Goal: Navigation & Orientation: Find specific page/section

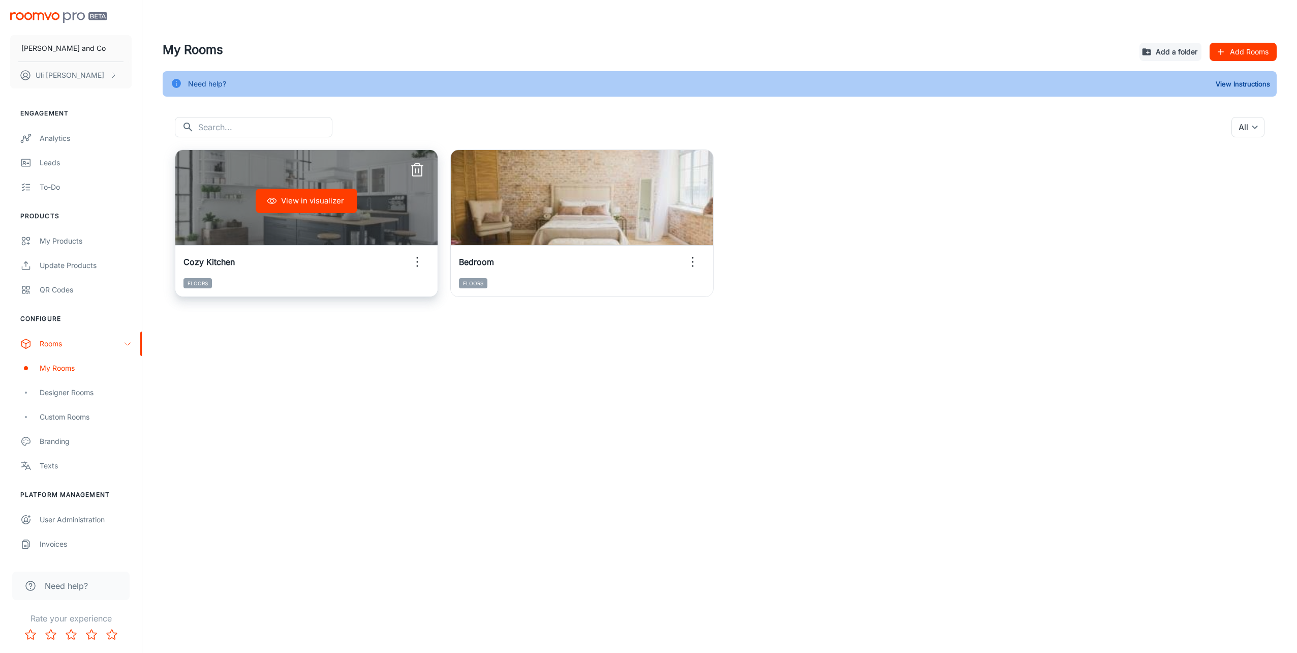
click at [237, 190] on div "View in visualizer" at bounding box center [306, 201] width 262 height 102
click at [415, 263] on icon "button" at bounding box center [417, 262] width 16 height 16
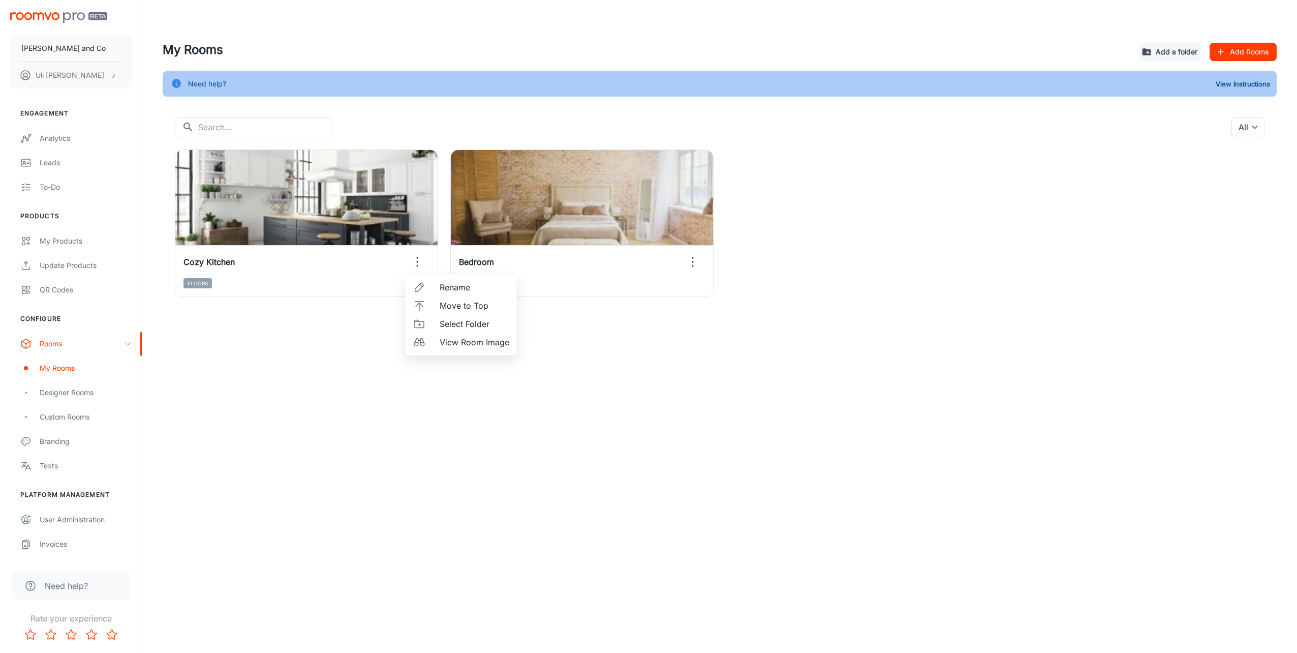
click at [270, 406] on div at bounding box center [648, 326] width 1297 height 653
click at [49, 395] on div "Designer Rooms" at bounding box center [86, 392] width 92 height 11
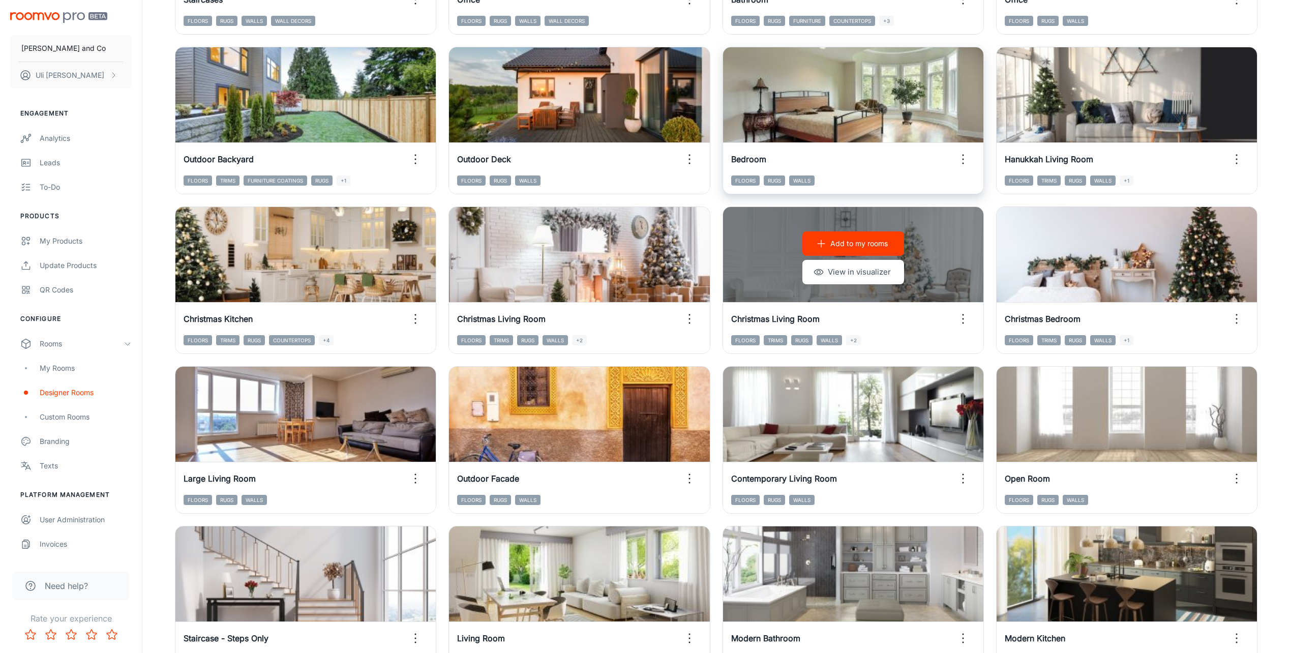
scroll to position [763, 0]
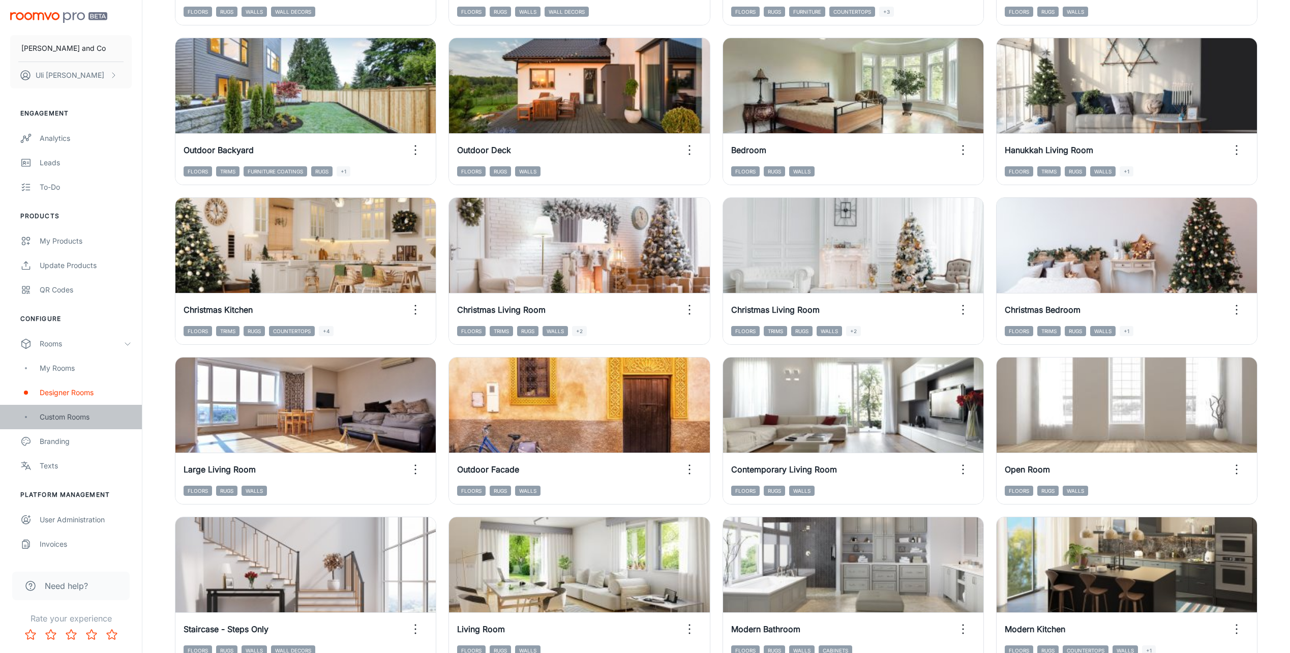
click at [70, 421] on div "Custom Rooms" at bounding box center [86, 416] width 92 height 11
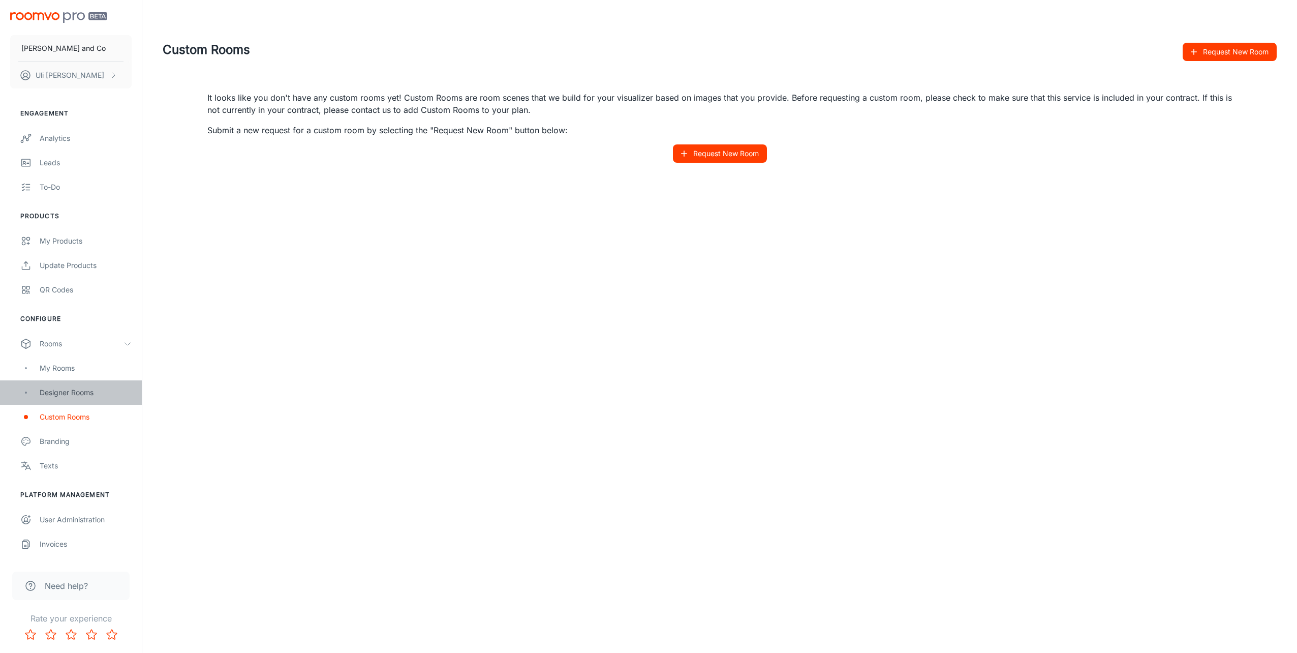
click at [75, 392] on div "Designer Rooms" at bounding box center [86, 392] width 92 height 11
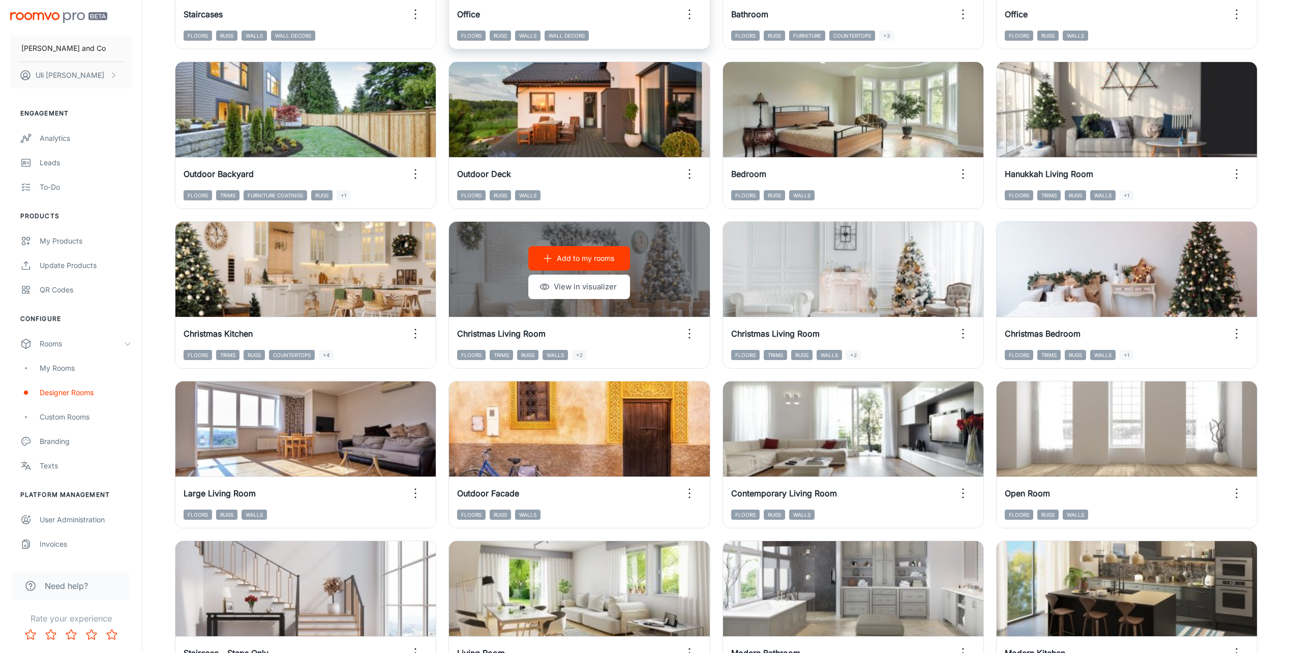
scroll to position [763, 0]
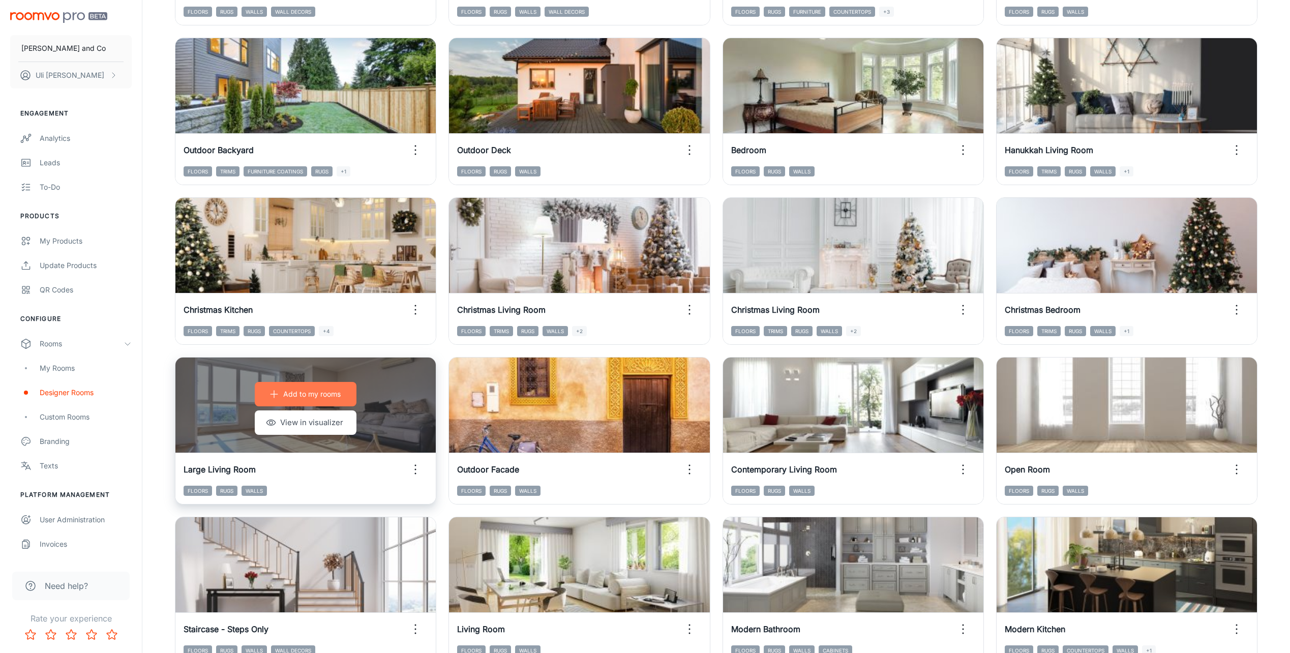
click at [281, 398] on button "Add to my rooms" at bounding box center [306, 394] width 102 height 24
click at [329, 424] on button "View in visualizer" at bounding box center [306, 422] width 102 height 24
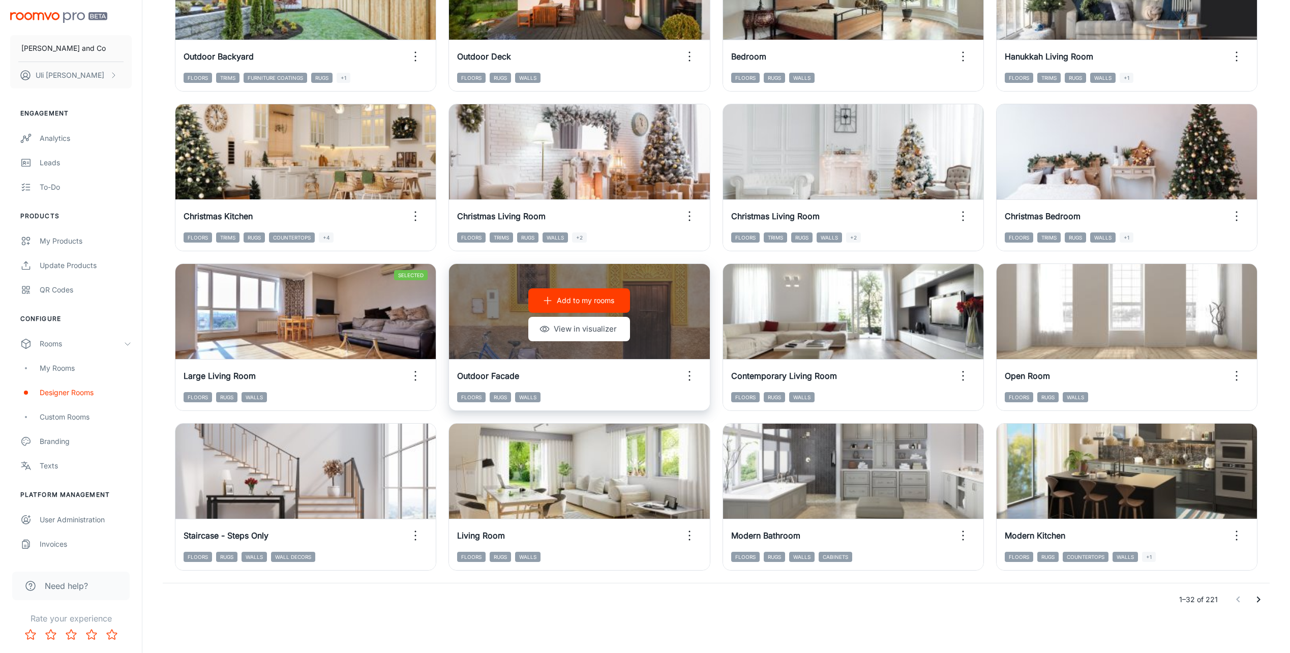
scroll to position [860, 0]
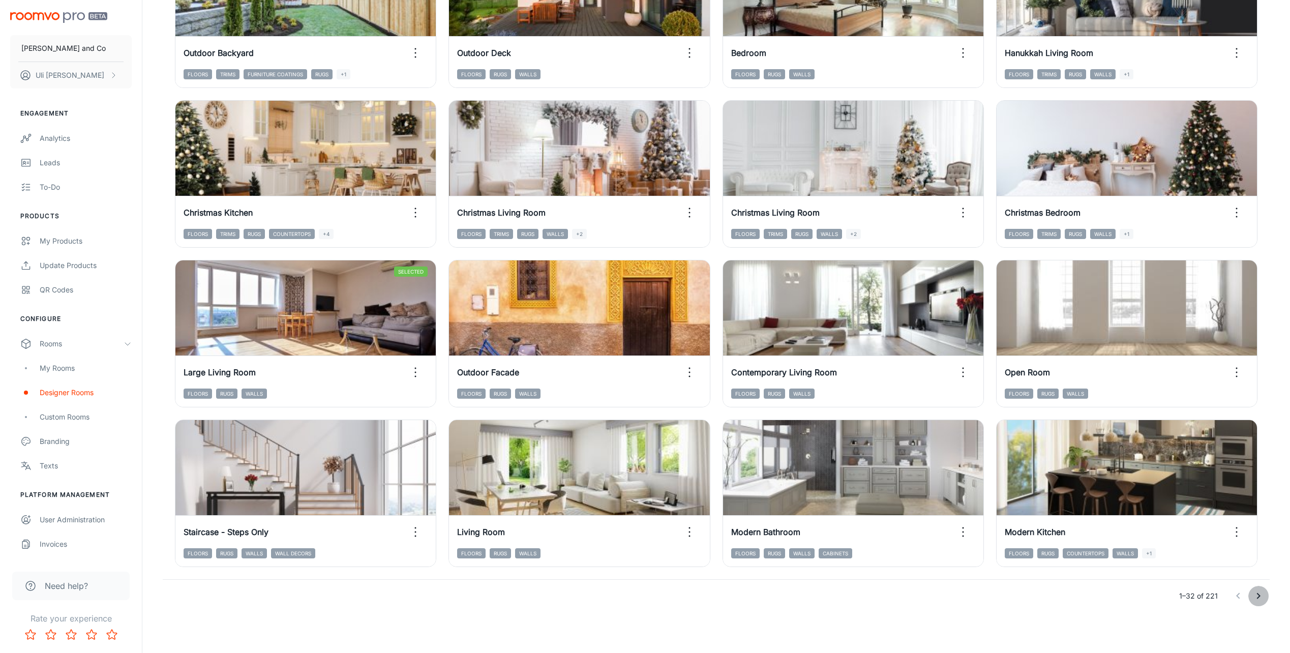
click at [1259, 597] on icon "Go to next page" at bounding box center [1259, 596] width 4 height 6
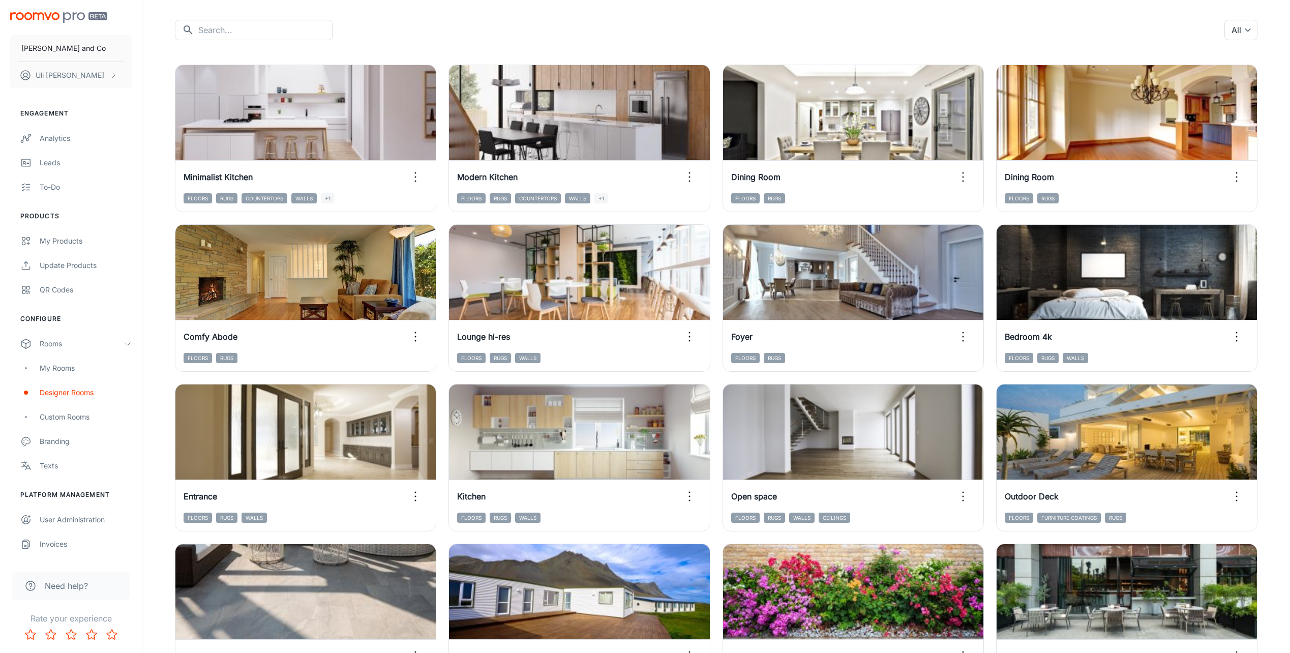
scroll to position [51, 0]
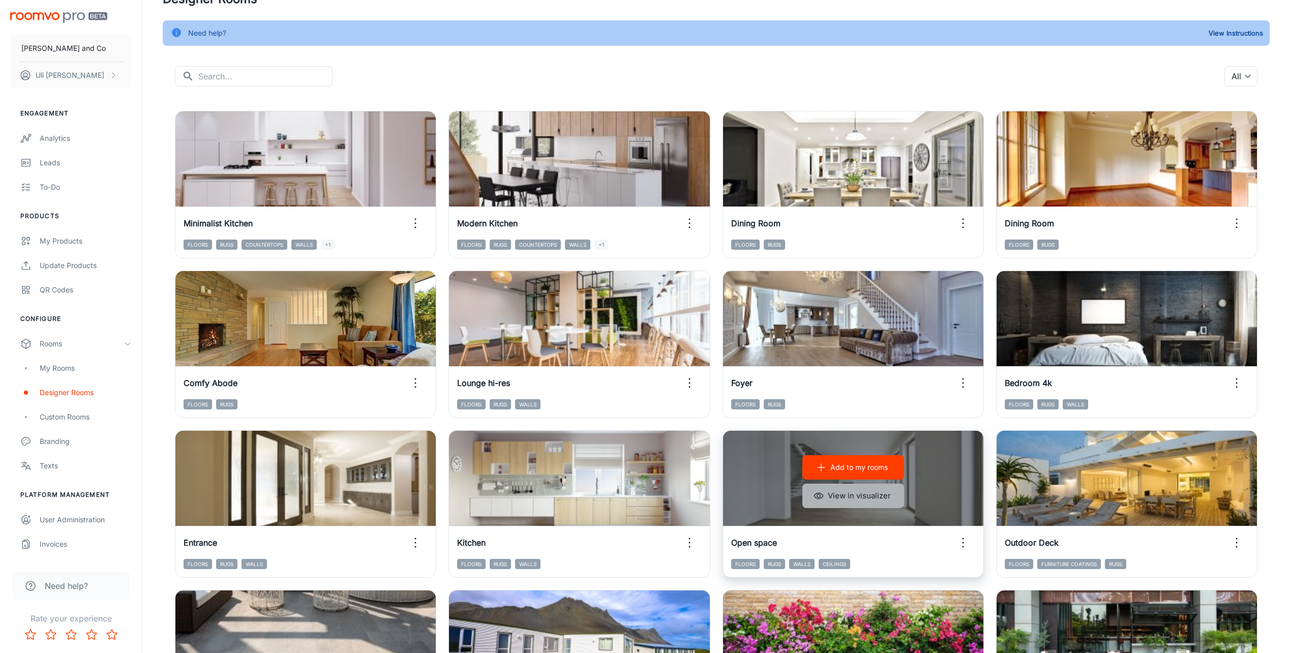
click at [860, 500] on button "View in visualizer" at bounding box center [853, 495] width 102 height 24
click at [863, 466] on p "Add to my rooms" at bounding box center [858, 467] width 57 height 11
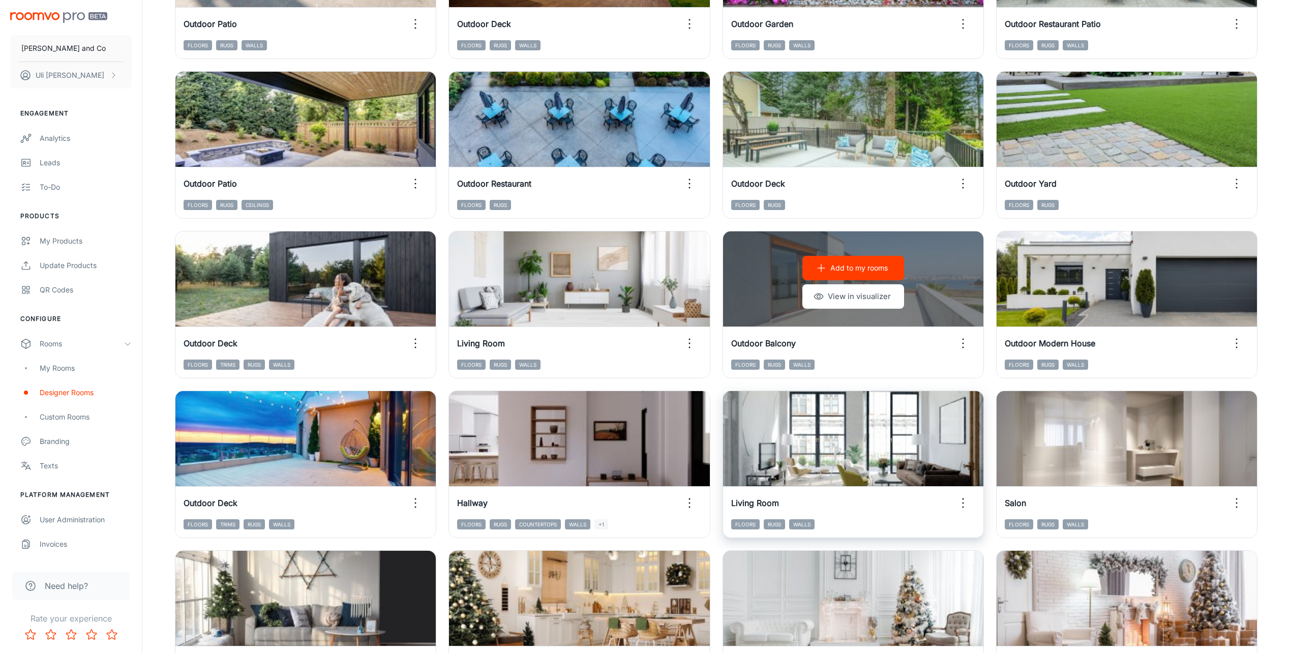
scroll to position [860, 0]
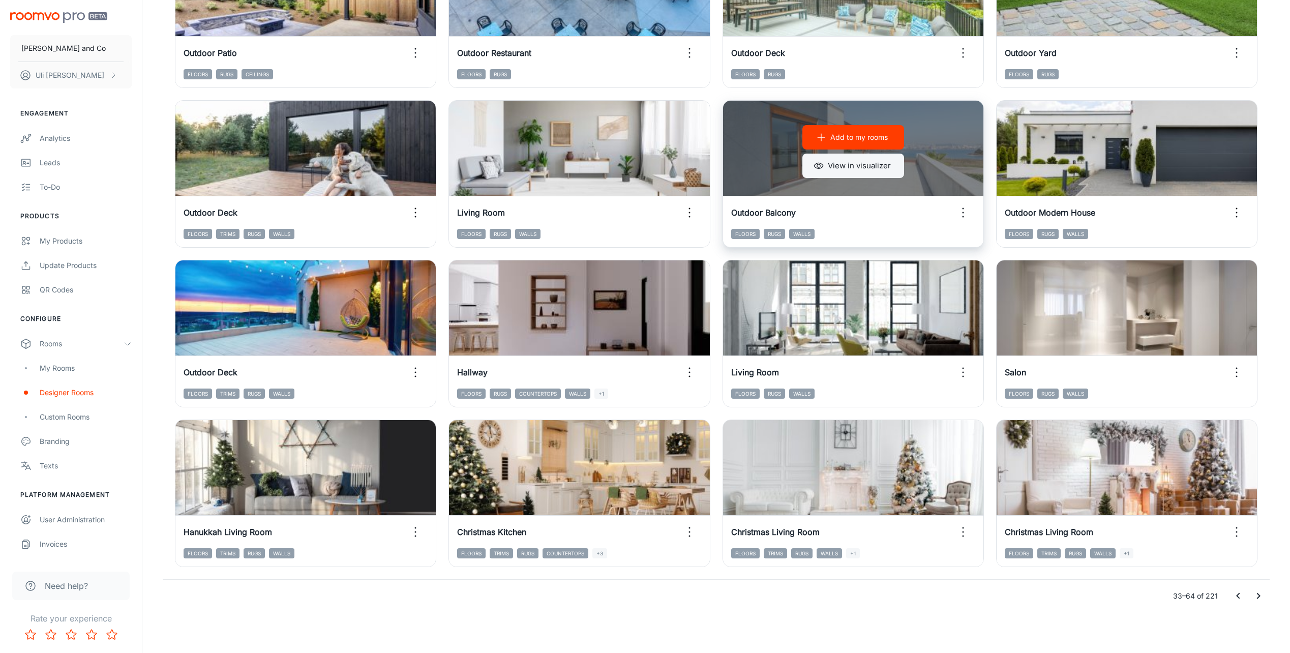
click at [873, 168] on button "View in visualizer" at bounding box center [853, 166] width 102 height 24
click at [847, 133] on p "Add to my rooms" at bounding box center [858, 137] width 57 height 11
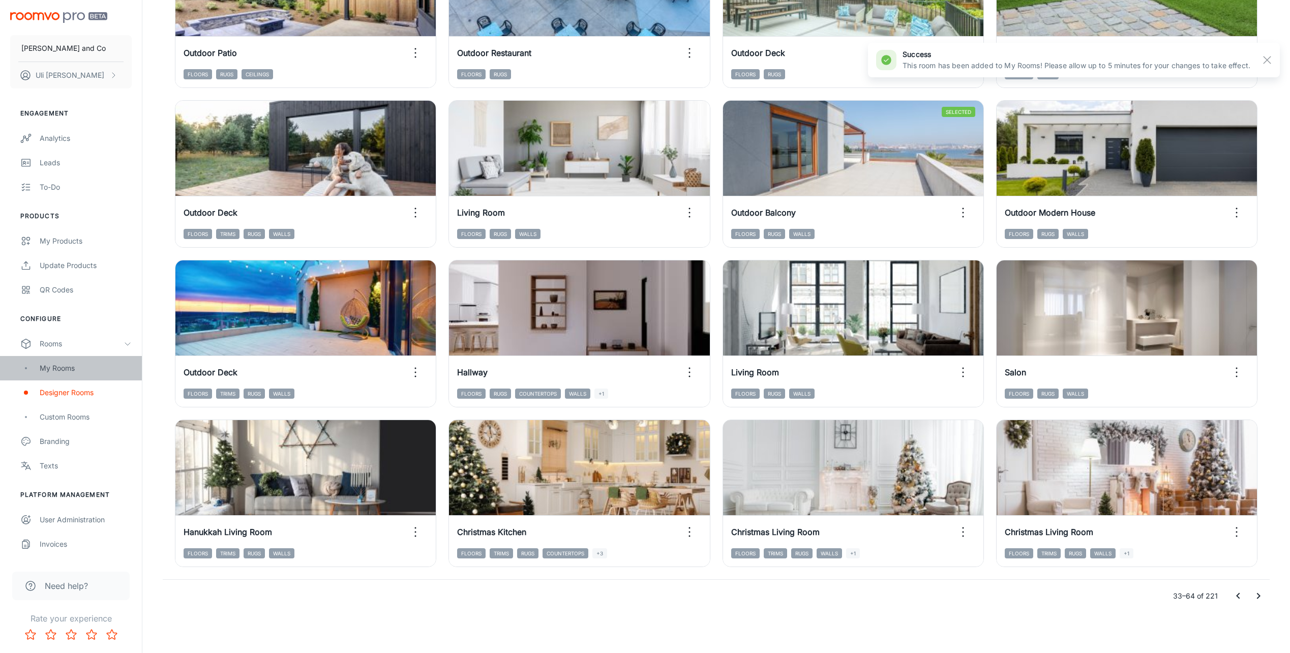
click at [58, 368] on div "My Rooms" at bounding box center [86, 367] width 92 height 11
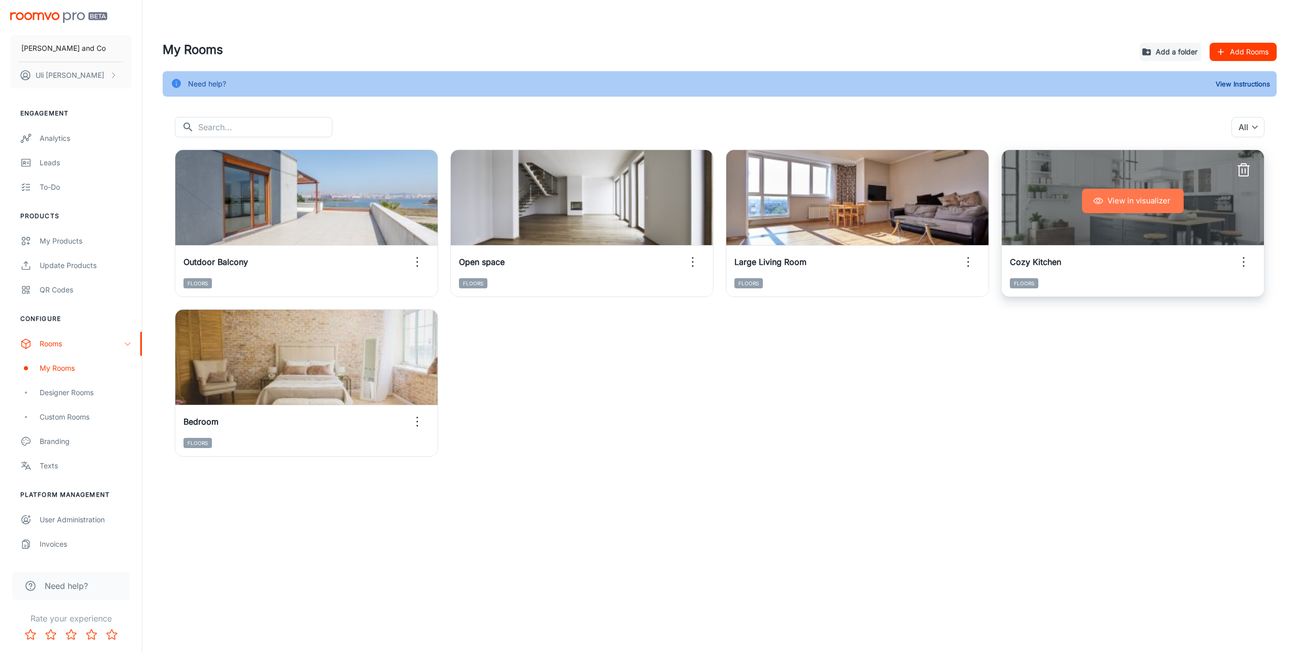
click at [1120, 203] on button "View in visualizer" at bounding box center [1133, 201] width 102 height 24
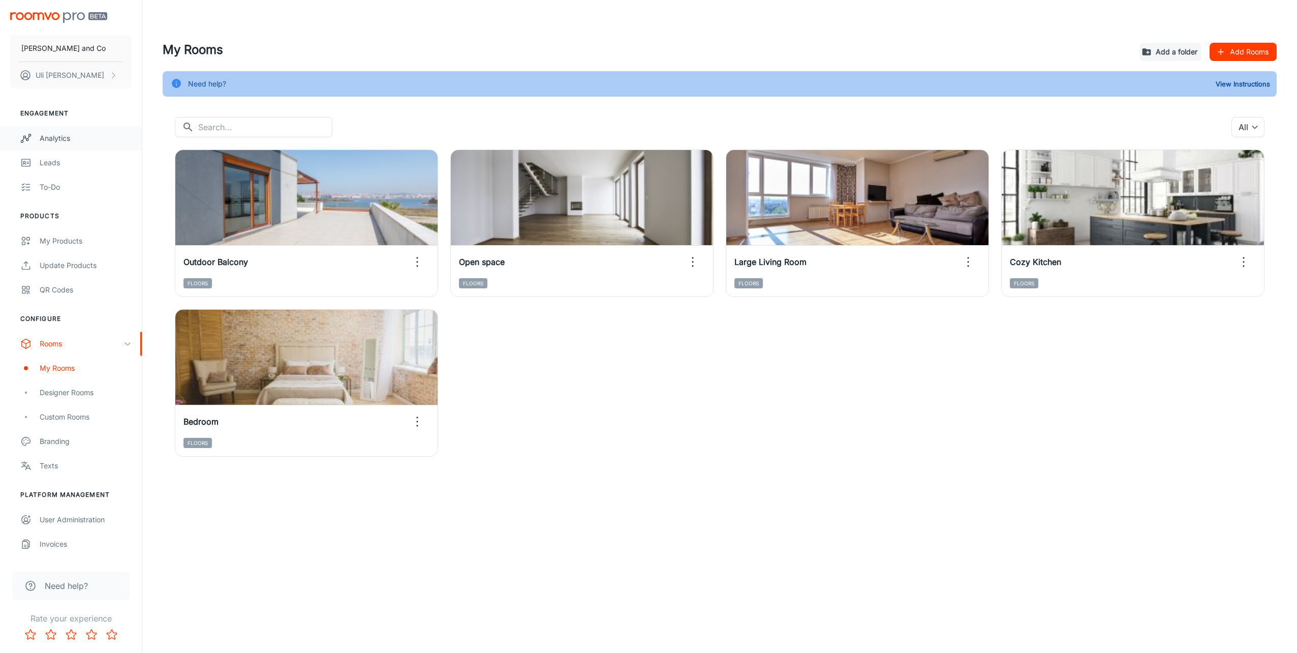
click at [43, 146] on link "Analytics" at bounding box center [71, 138] width 142 height 24
